Goal: Task Accomplishment & Management: Manage account settings

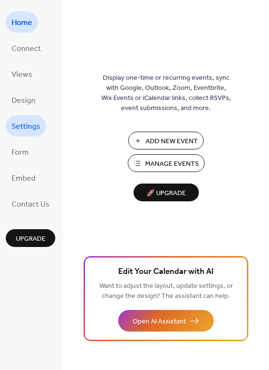
click at [26, 123] on span "Settings" at bounding box center [26, 126] width 29 height 15
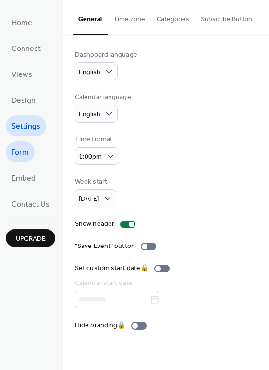
click at [24, 151] on span "Form" at bounding box center [20, 152] width 17 height 15
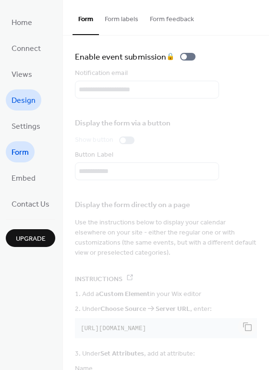
click at [28, 97] on span "Design" at bounding box center [24, 100] width 24 height 15
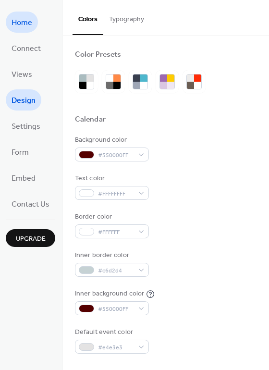
click at [24, 24] on span "Home" at bounding box center [22, 22] width 21 height 15
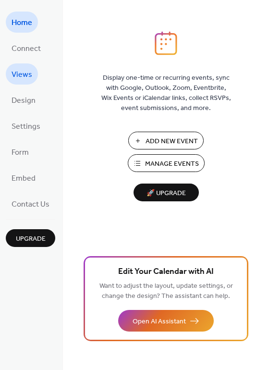
click at [32, 73] on link "Views" at bounding box center [22, 73] width 32 height 21
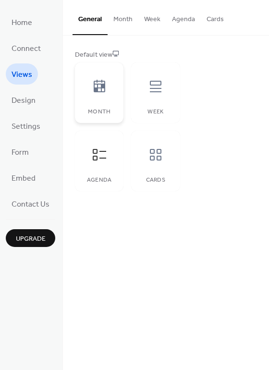
click at [113, 95] on div "Month" at bounding box center [99, 92] width 49 height 61
click at [151, 92] on icon at bounding box center [155, 86] width 15 height 15
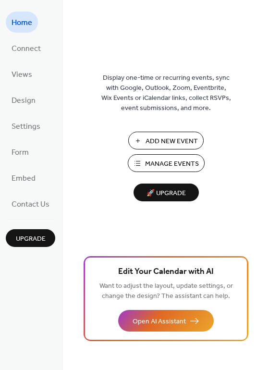
click at [169, 141] on span "Add New Event" at bounding box center [172, 141] width 52 height 10
click at [159, 164] on span "Manage Events" at bounding box center [172, 164] width 54 height 10
